Goal: Transaction & Acquisition: Purchase product/service

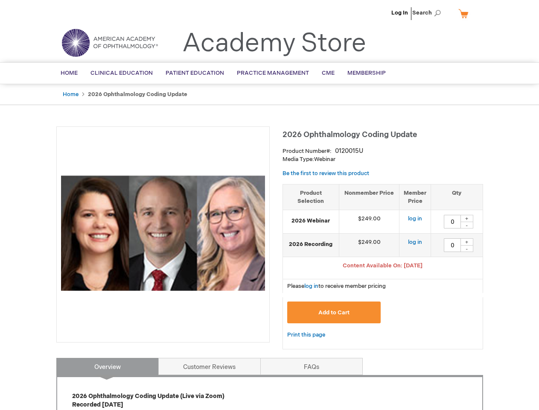
click at [269, 205] on div at bounding box center [162, 234] width 213 height 216
click at [429, 13] on span "Search" at bounding box center [428, 12] width 32 height 17
click at [383, 266] on span "Content Available On: [DATE]" at bounding box center [383, 265] width 80 height 7
click at [467, 218] on div "+" at bounding box center [467, 218] width 13 height 7
click at [467, 225] on div "-" at bounding box center [467, 225] width 13 height 7
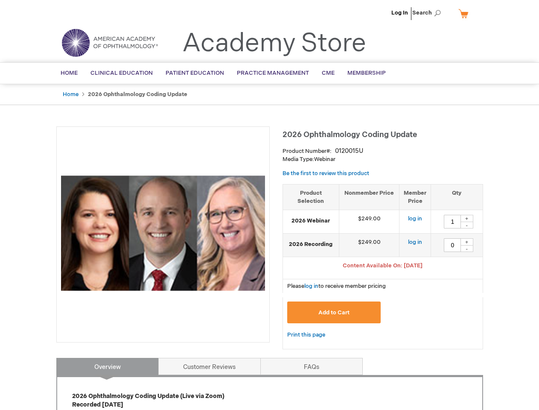
type input "0"
click at [467, 242] on div "+" at bounding box center [467, 241] width 13 height 7
click at [467, 248] on div "-" at bounding box center [467, 248] width 13 height 7
type input "0"
